Goal: Task Accomplishment & Management: Use online tool/utility

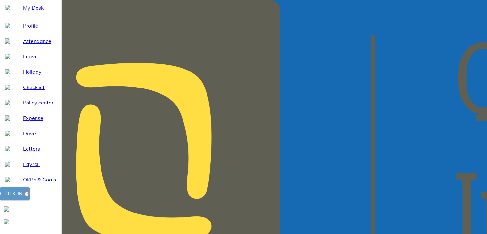
click at [30, 197] on div "Clock-in ⏰" at bounding box center [15, 193] width 30 height 8
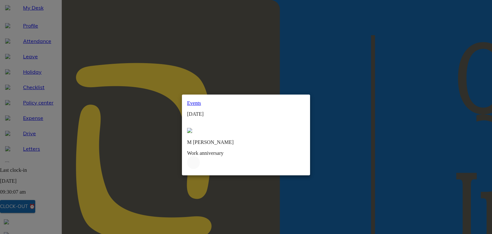
click at [211, 139] on p "M [PERSON_NAME]" at bounding box center [246, 142] width 118 height 6
click at [192, 121] on img at bounding box center [189, 123] width 5 height 5
